Goal: Navigation & Orientation: Find specific page/section

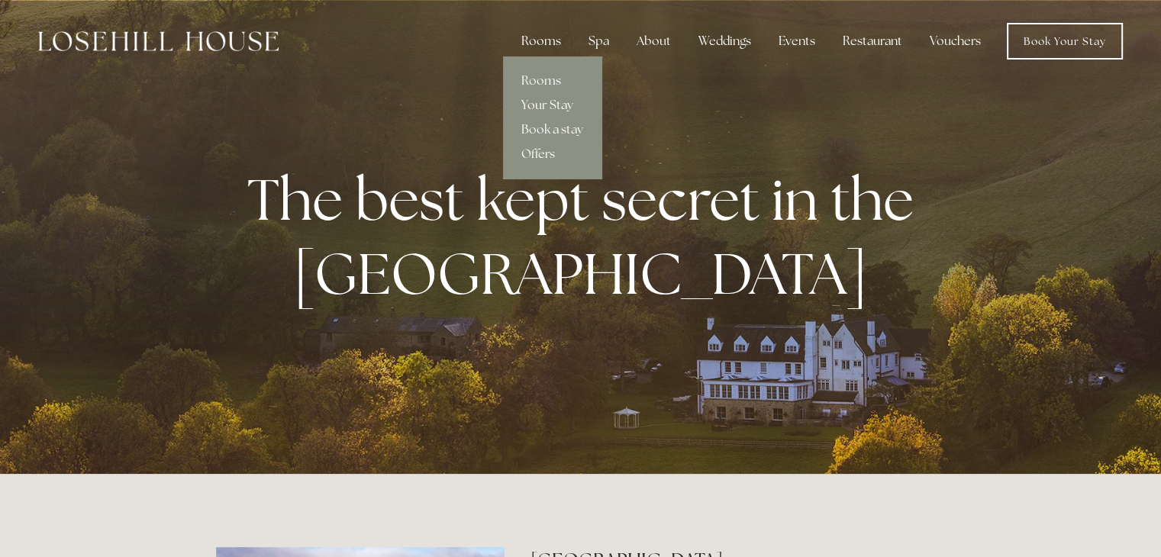
click at [541, 40] on div "Rooms" at bounding box center [541, 41] width 64 height 31
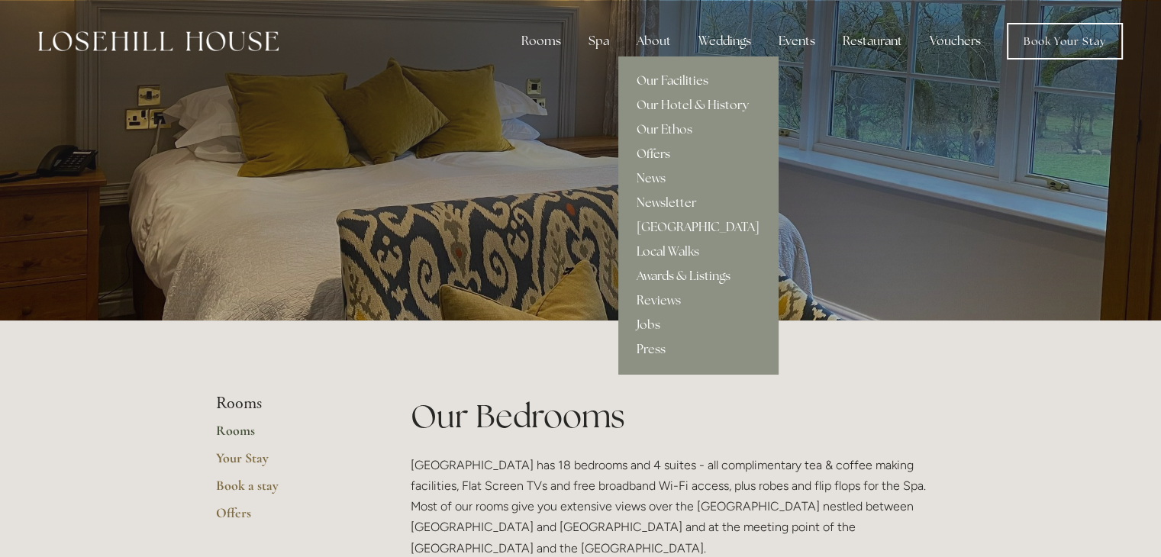
click at [678, 85] on link "Our Facilities" at bounding box center [697, 81] width 159 height 24
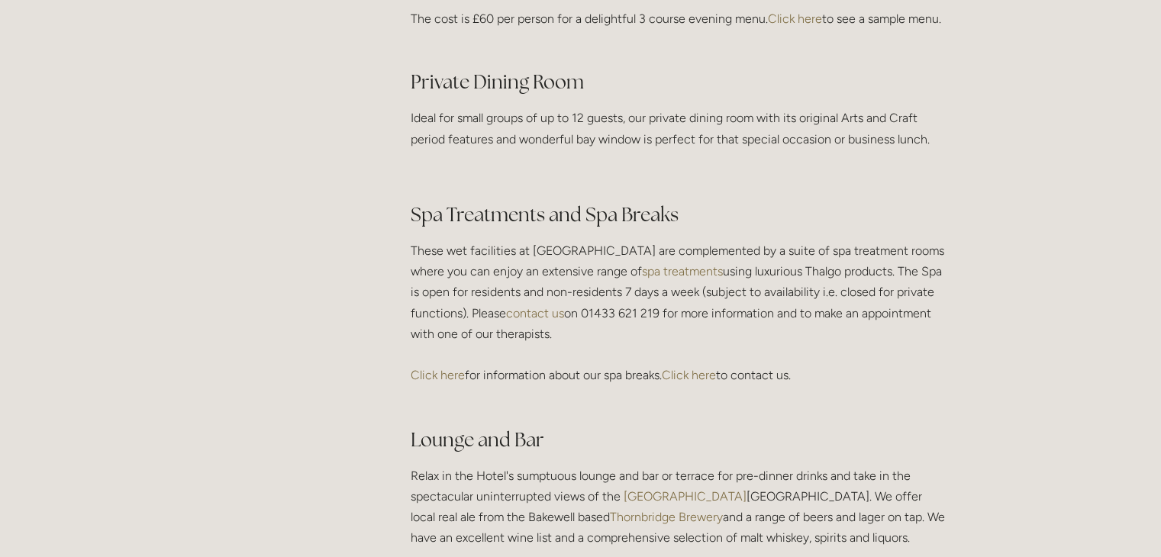
scroll to position [2595, 0]
